Goal: Navigation & Orientation: Find specific page/section

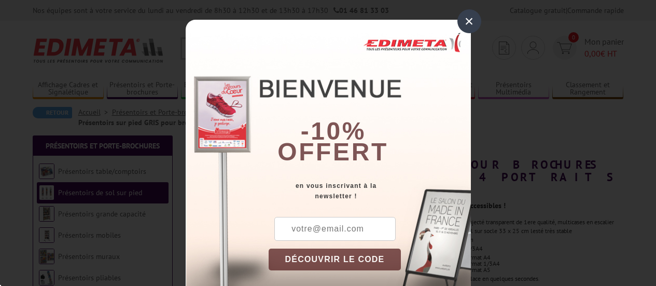
scroll to position [79, 0]
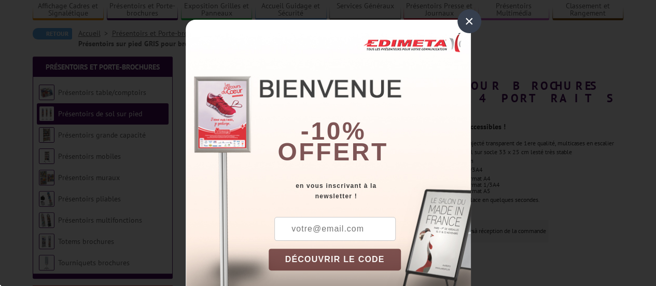
click at [470, 22] on div "×" at bounding box center [469, 21] width 24 height 24
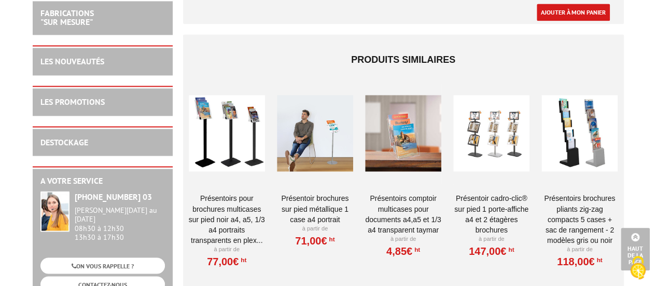
scroll to position [769, 0]
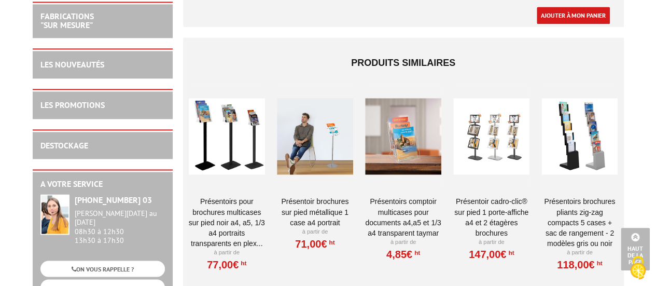
click at [304, 196] on link "Présentoir brochures sur pied métallique 1 case A4 Portrait" at bounding box center [315, 211] width 76 height 31
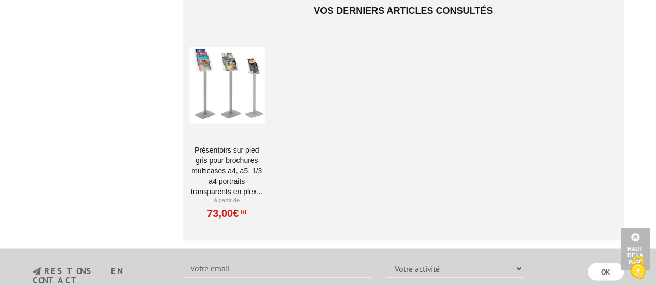
scroll to position [833, 0]
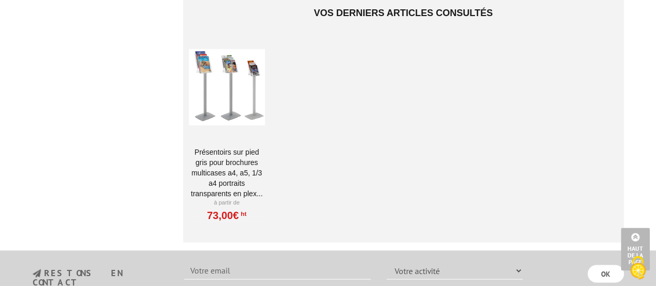
click at [237, 146] on link "Présentoirs sur pied GRIS pour brochures multicases A4, A5, 1/3 A4 Portraits tr…" at bounding box center [227, 172] width 76 height 52
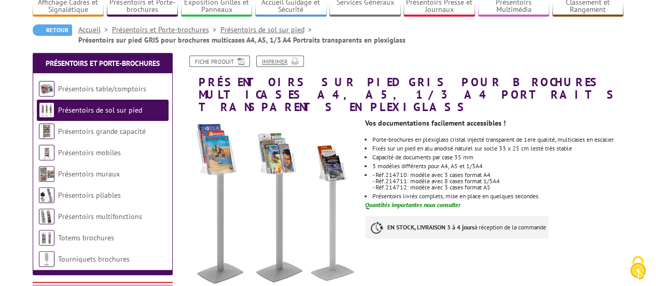
scroll to position [82, 0]
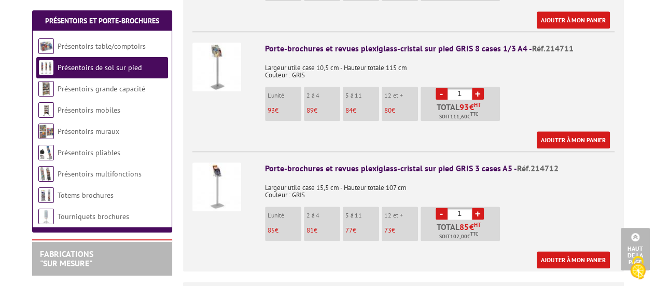
scroll to position [522, 0]
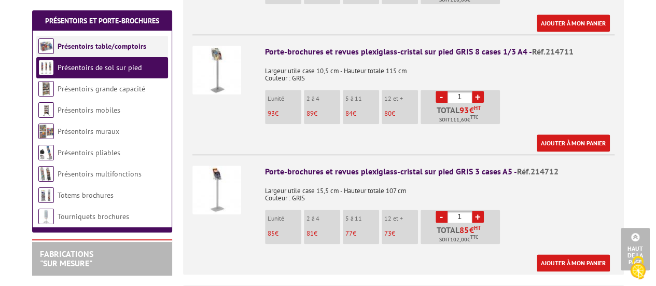
click at [110, 45] on link "Présentoirs table/comptoirs" at bounding box center [102, 45] width 89 height 9
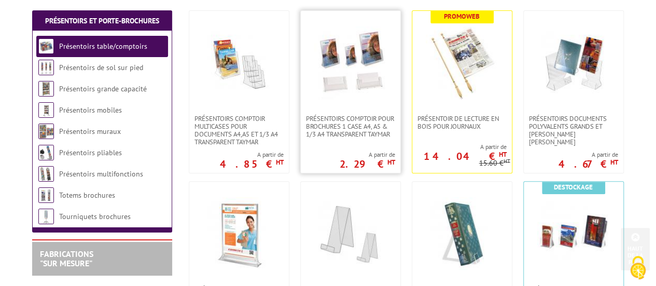
scroll to position [241, 0]
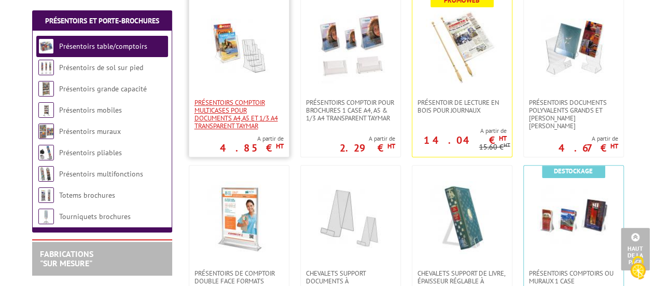
click at [242, 112] on span "Présentoirs comptoir multicases POUR DOCUMENTS A4,A5 ET 1/3 A4 TRANSPARENT TAYM…" at bounding box center [238, 113] width 89 height 31
